Goal: Check status: Check status

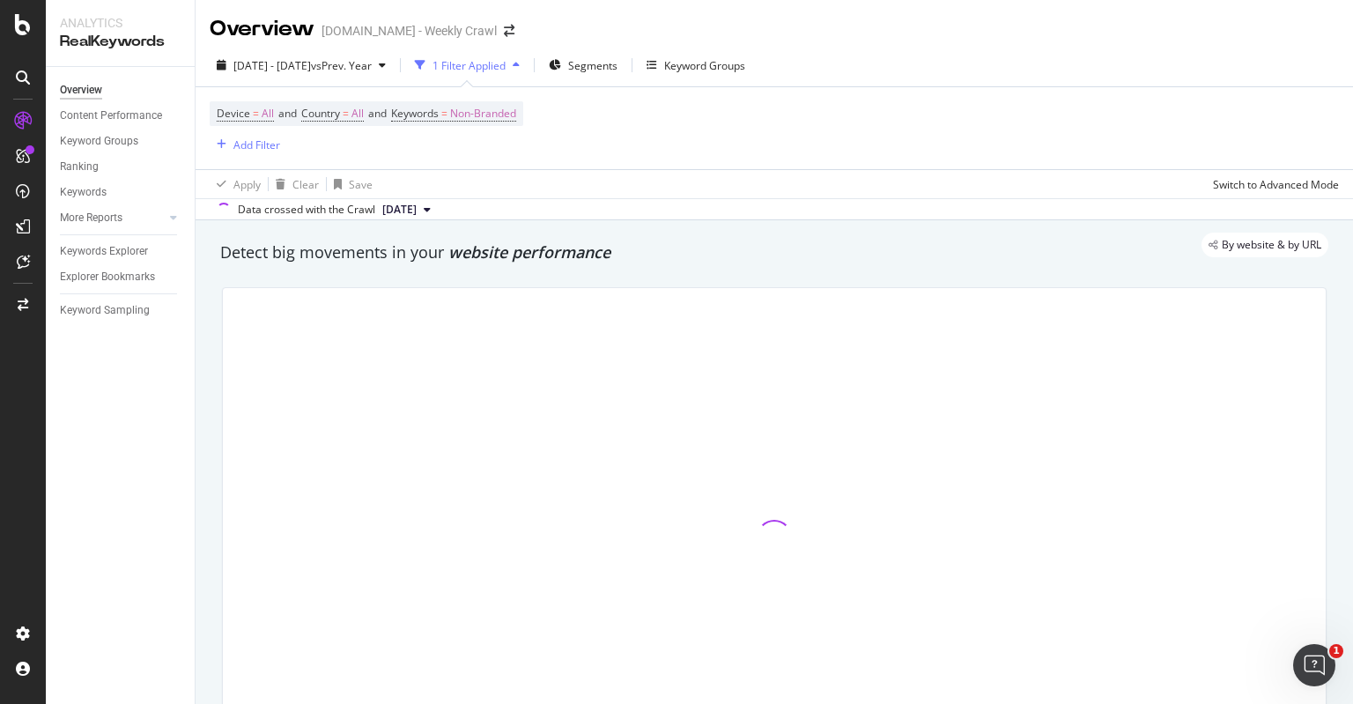
click at [733, 144] on div "Device = All and Country = All and Keywords = Non-Branded Add Filter" at bounding box center [774, 128] width 1129 height 82
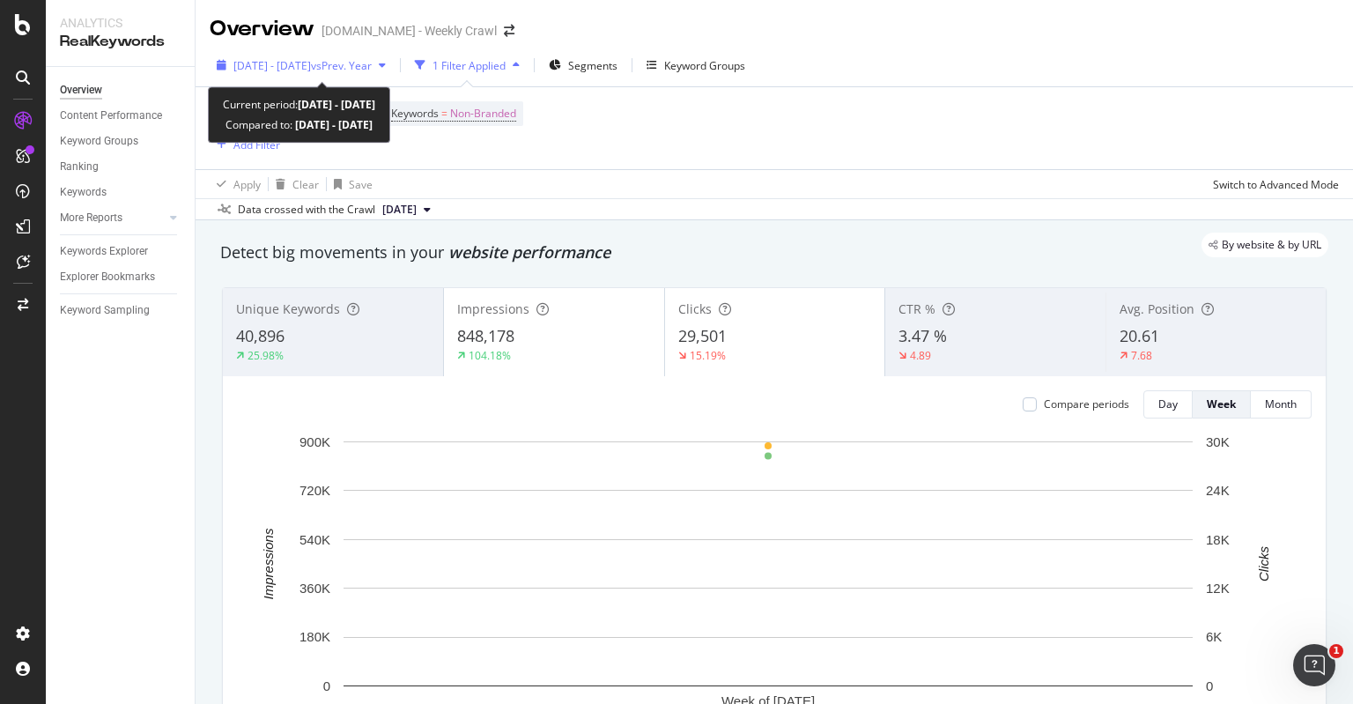
click at [393, 70] on div "[DATE] - [DATE] vs Prev. Year" at bounding box center [301, 65] width 183 height 26
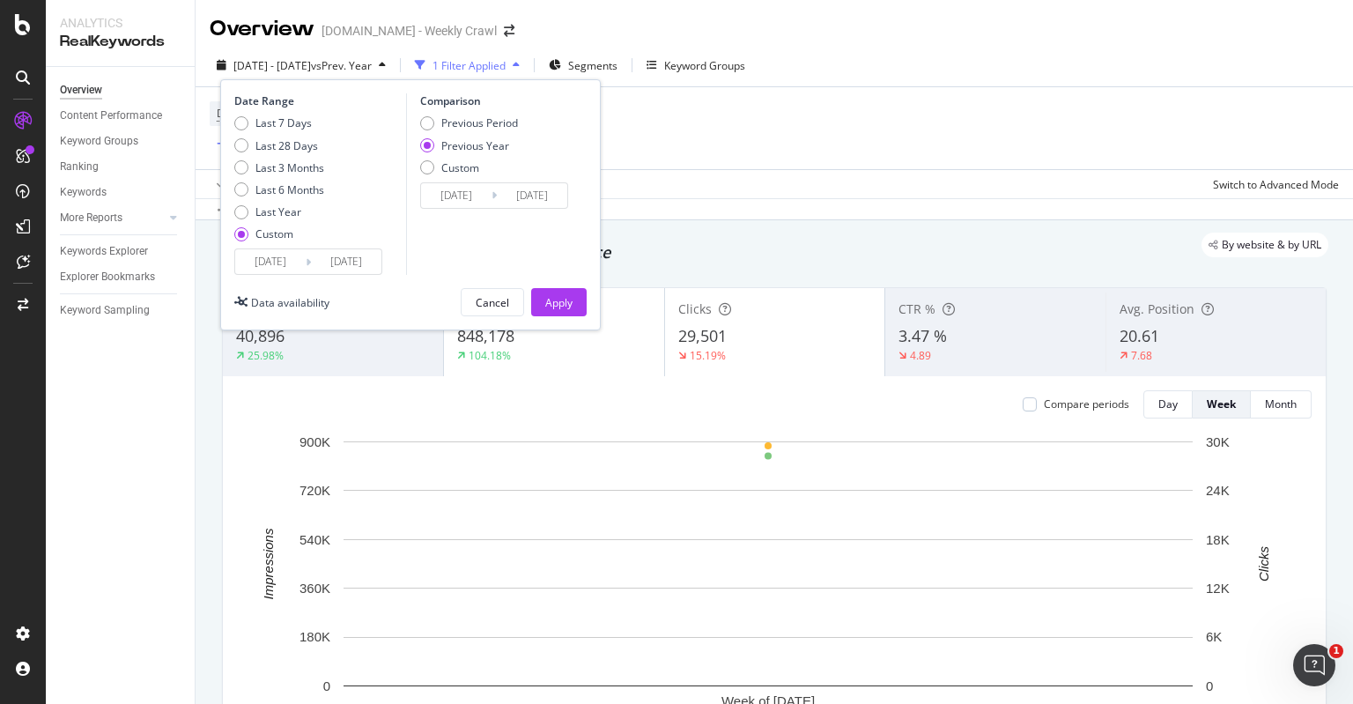
click at [295, 259] on input "[DATE]" at bounding box center [270, 261] width 70 height 25
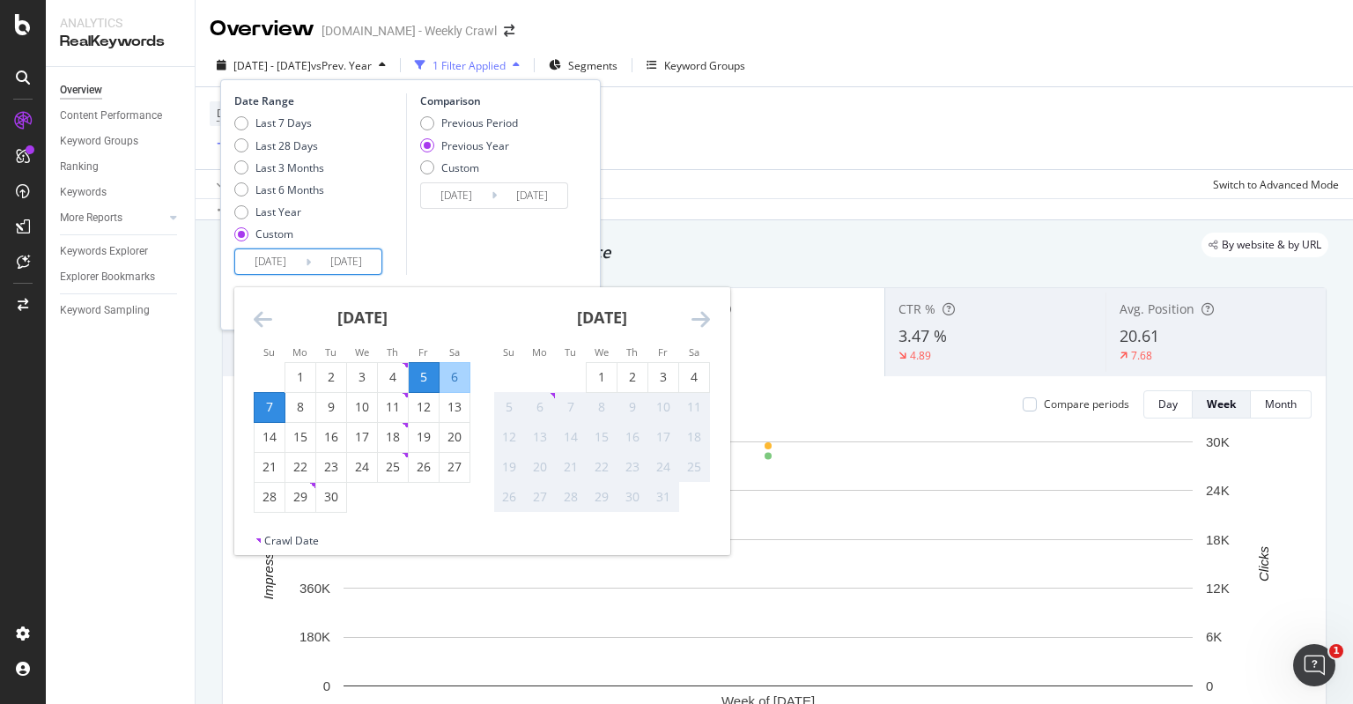
click at [478, 229] on div "Comparison Previous Period Previous Year Custom [DATE] Navigate forward to inte…" at bounding box center [489, 183] width 167 height 181
click at [340, 260] on input "[DATE]" at bounding box center [346, 261] width 70 height 25
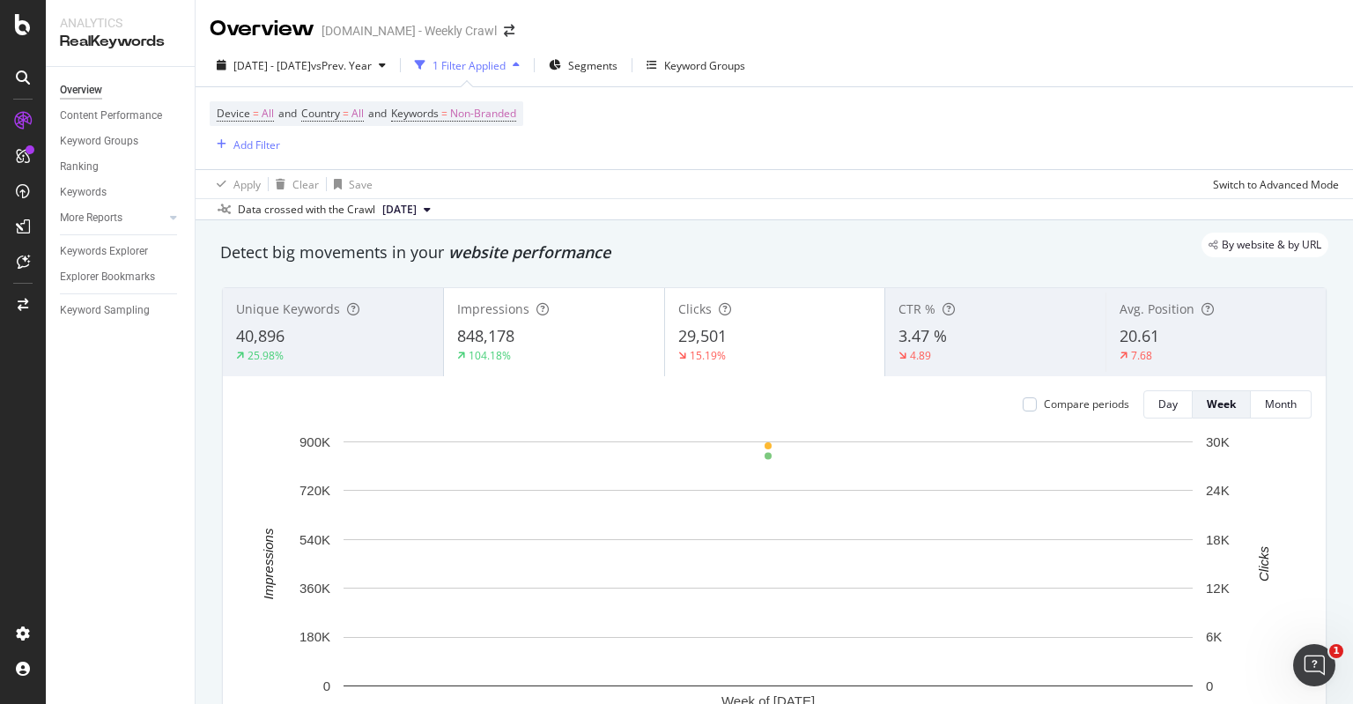
click at [764, 148] on div "Device = All and Country = All and Keywords = Non-Branded Add Filter" at bounding box center [774, 128] width 1129 height 82
click at [151, 533] on div "Overview Content Performance Keyword Groups Ranking Keywords More Reports Count…" at bounding box center [120, 385] width 149 height 637
click at [717, 137] on div "Device = All and Country = All and Keywords = Non-Branded Add Filter" at bounding box center [774, 128] width 1129 height 82
click at [718, 137] on div "Device = All and Country = All and Keywords = Non-Branded Add Filter" at bounding box center [774, 128] width 1129 height 82
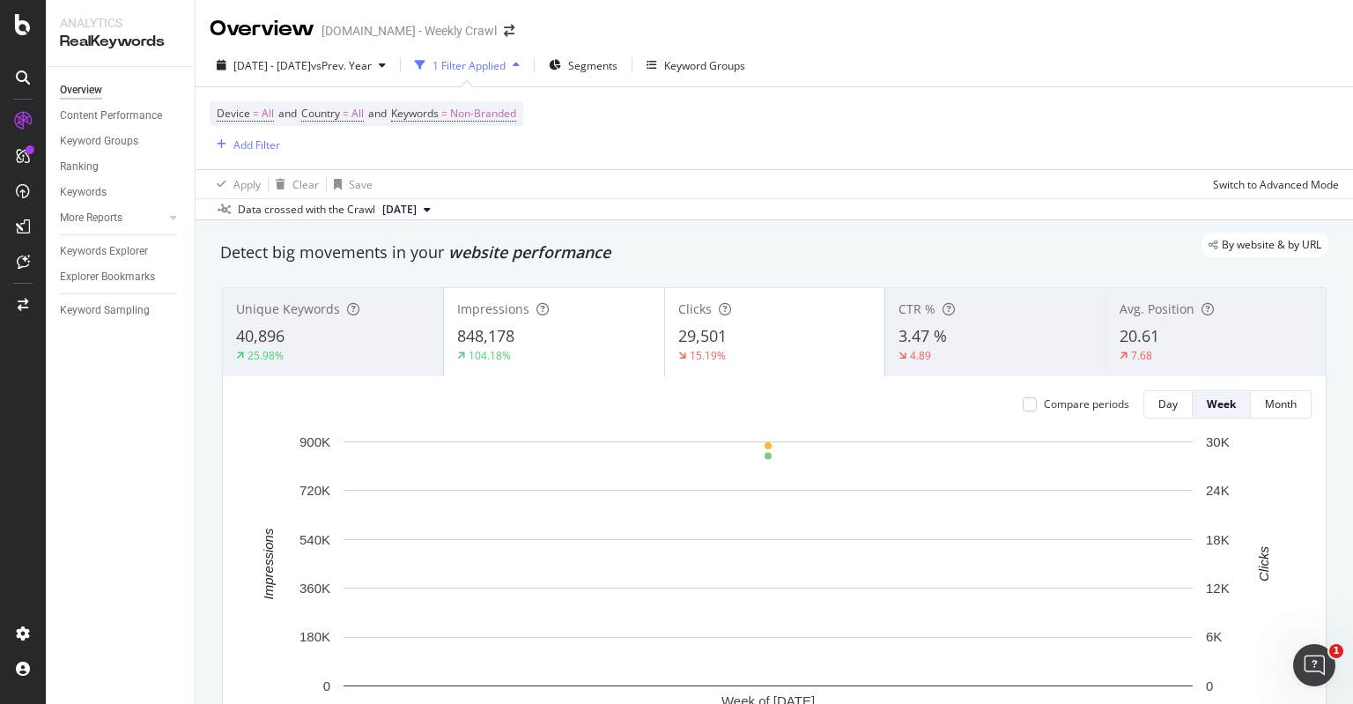
click at [729, 129] on div "Device = All and Country = All and Keywords = Non-Branded Add Filter" at bounding box center [774, 128] width 1129 height 82
click at [734, 130] on div "Device = All and Country = All and Keywords = Non-Branded Add Filter" at bounding box center [774, 128] width 1129 height 82
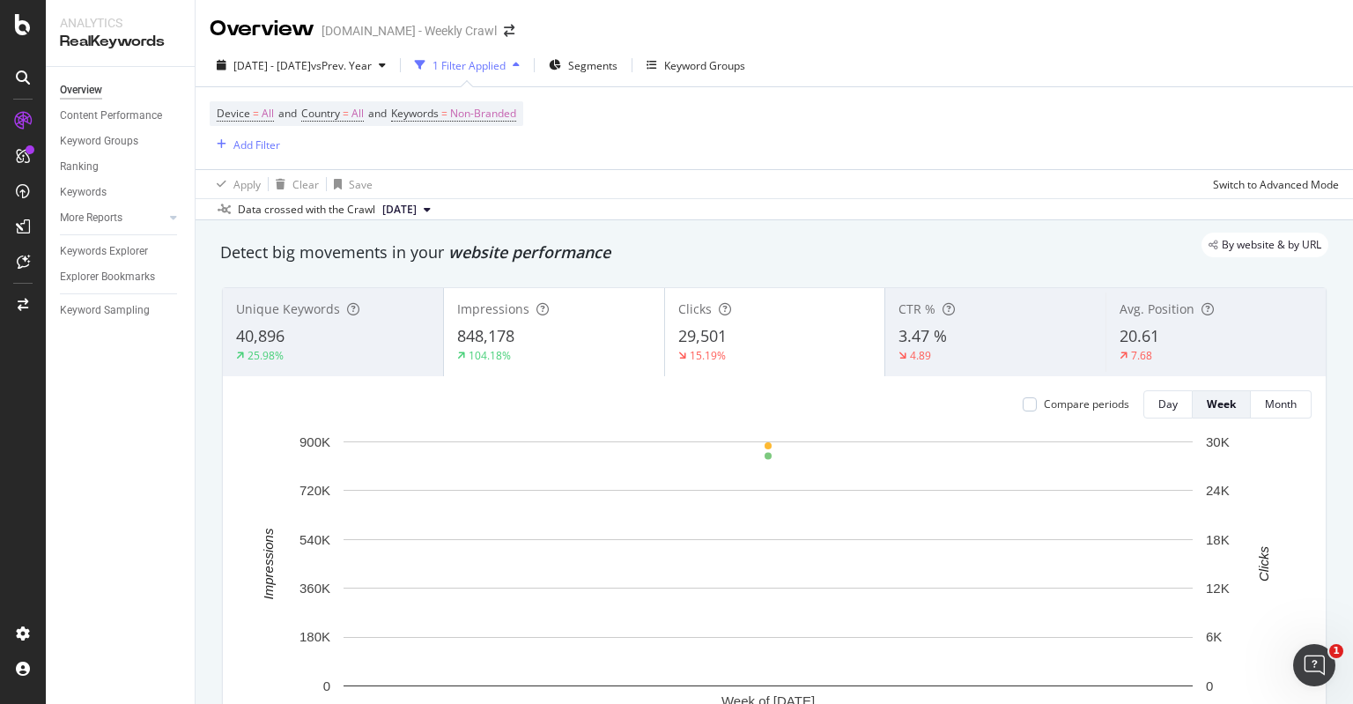
click at [736, 150] on div "Device = All and Country = All and Keywords = Non-Branded Add Filter" at bounding box center [774, 128] width 1129 height 82
click at [731, 148] on div "Device = All and Country = All and Keywords = Non-Branded Add Filter" at bounding box center [774, 128] width 1129 height 82
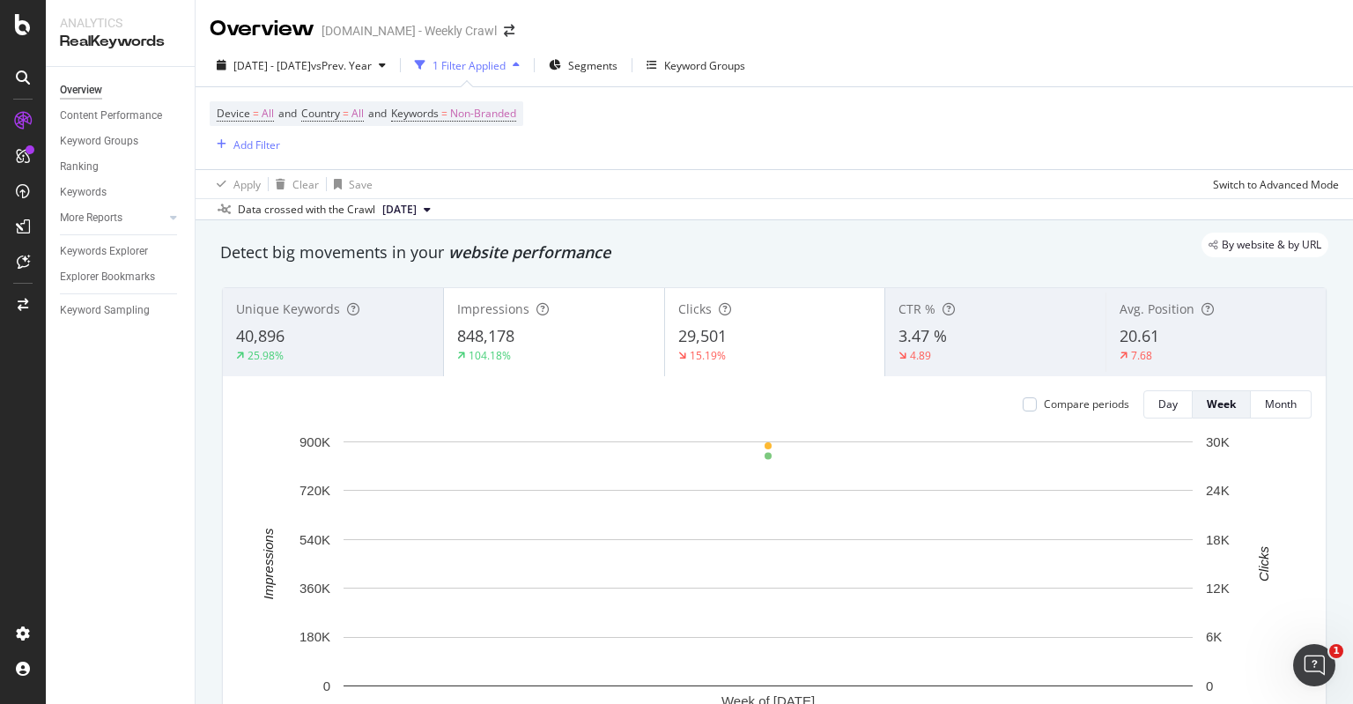
click at [731, 148] on div "Device = All and Country = All and Keywords = Non-Branded Add Filter" at bounding box center [774, 128] width 1129 height 82
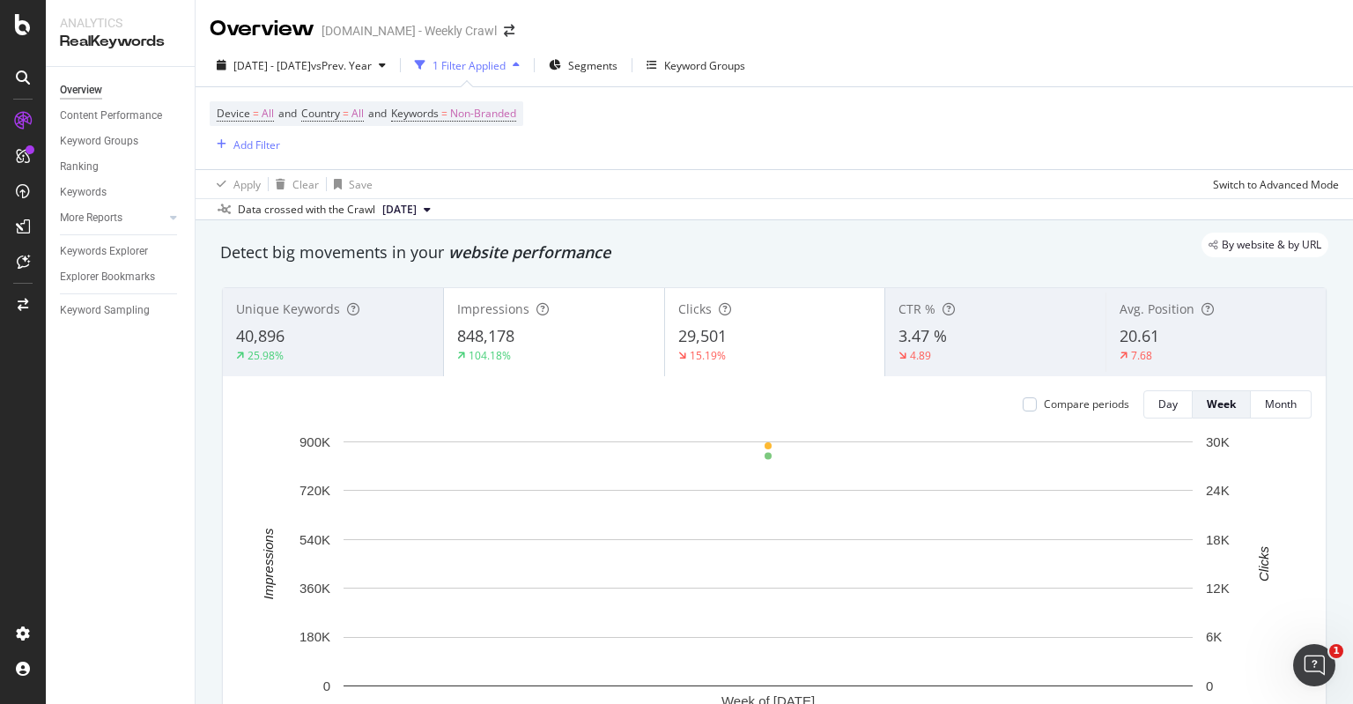
click at [731, 148] on div "Device = All and Country = All and Keywords = Non-Branded Add Filter" at bounding box center [774, 128] width 1129 height 82
click at [730, 148] on div "Device = All and Country = All and Keywords = Non-Branded Add Filter" at bounding box center [774, 128] width 1129 height 82
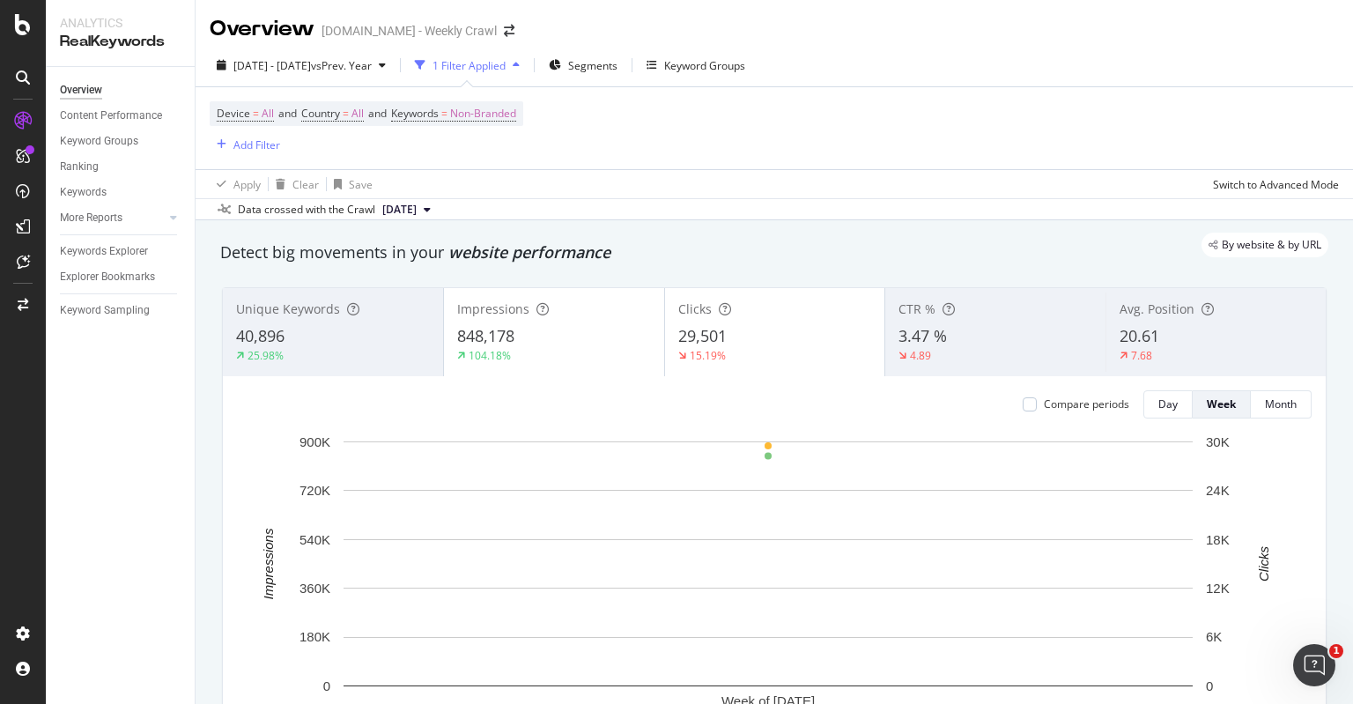
click at [730, 148] on div "Device = All and Country = All and Keywords = Non-Branded Add Filter" at bounding box center [774, 128] width 1129 height 82
click at [643, 143] on div "Device = All and Country = All and Keywords = Non-Branded Add Filter" at bounding box center [774, 128] width 1129 height 82
click at [130, 422] on div "Overview Content Performance Keyword Groups Ranking Keywords More Reports Count…" at bounding box center [120, 385] width 149 height 637
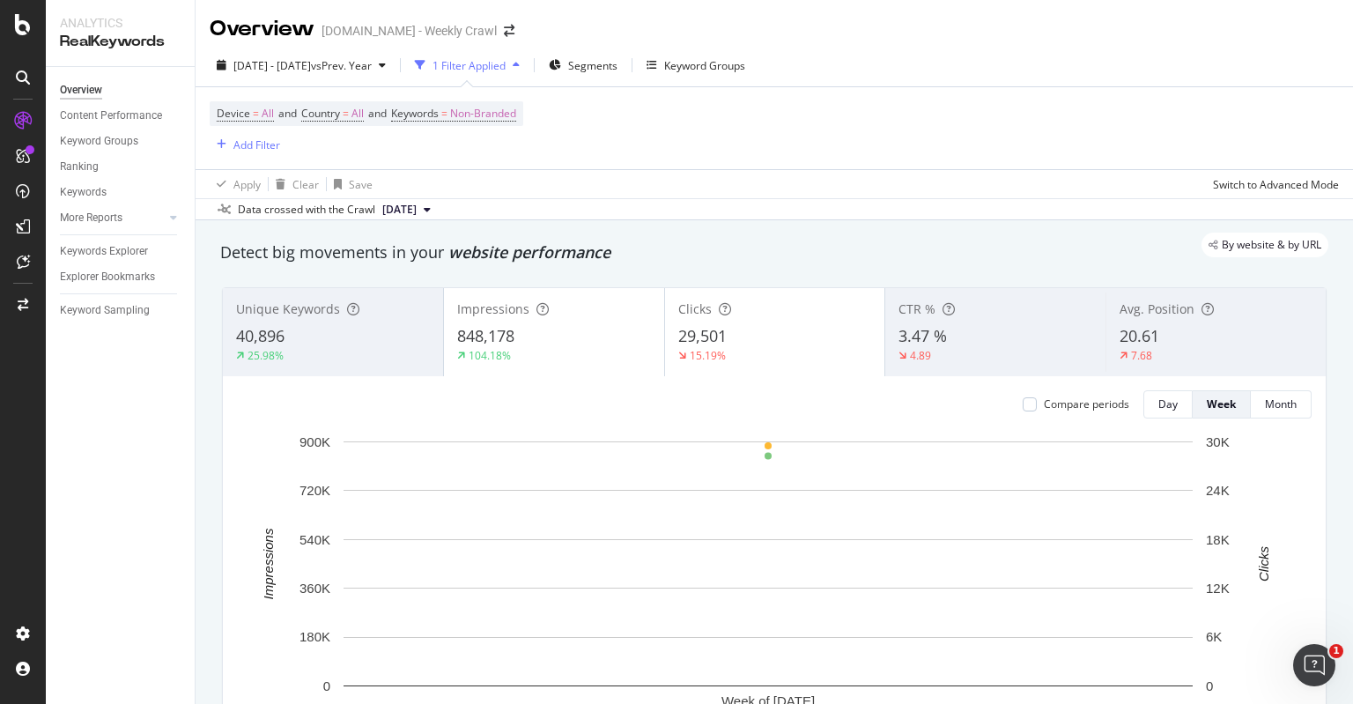
click at [136, 416] on div "Overview Content Performance Keyword Groups Ranking Keywords More Reports Count…" at bounding box center [120, 385] width 149 height 637
click at [124, 396] on div "Overview Content Performance Keyword Groups Ranking Keywords More Reports Count…" at bounding box center [120, 385] width 149 height 637
click at [122, 395] on div "Overview Content Performance Keyword Groups Ranking Keywords More Reports Count…" at bounding box center [120, 385] width 149 height 637
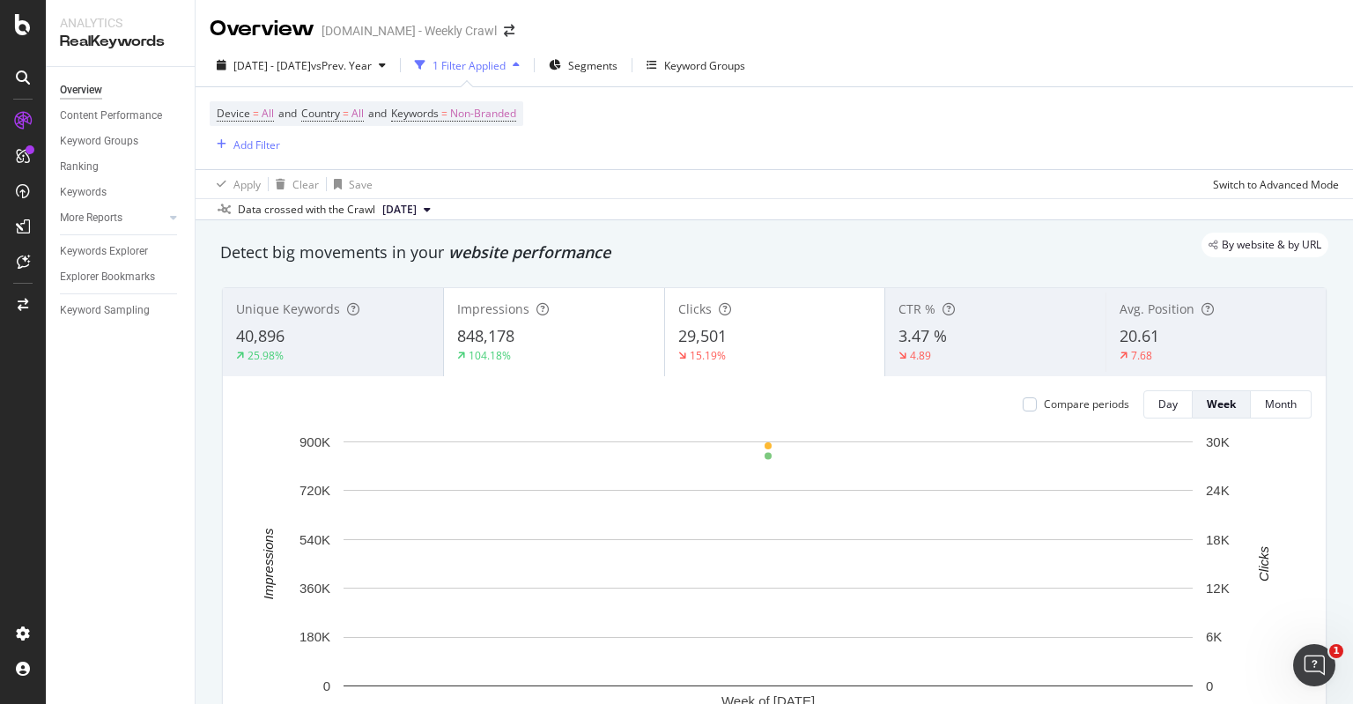
click at [122, 392] on div "Overview Content Performance Keyword Groups Ranking Keywords More Reports Count…" at bounding box center [120, 385] width 149 height 637
click at [121, 396] on div "Overview Content Performance Keyword Groups Ranking Keywords More Reports Count…" at bounding box center [120, 385] width 149 height 637
